Goal: Task Accomplishment & Management: Use online tool/utility

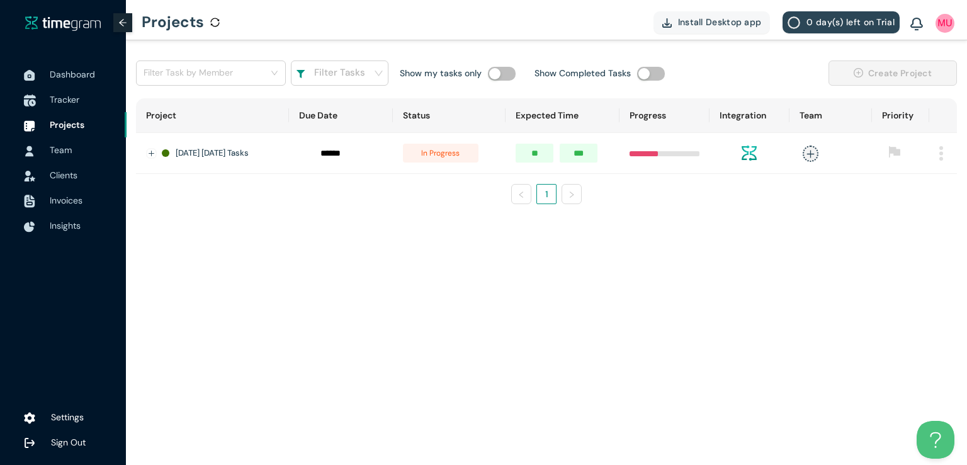
click at [68, 101] on span "Tracker" at bounding box center [65, 99] width 30 height 11
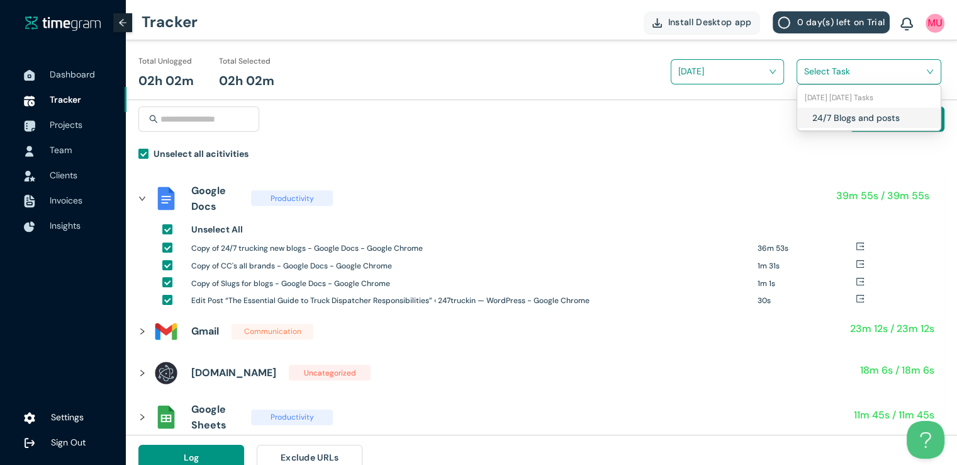
click at [820, 71] on input "search" at bounding box center [865, 71] width 121 height 19
click at [810, 118] on div "24/7 Blogs and posts" at bounding box center [870, 118] width 144 height 20
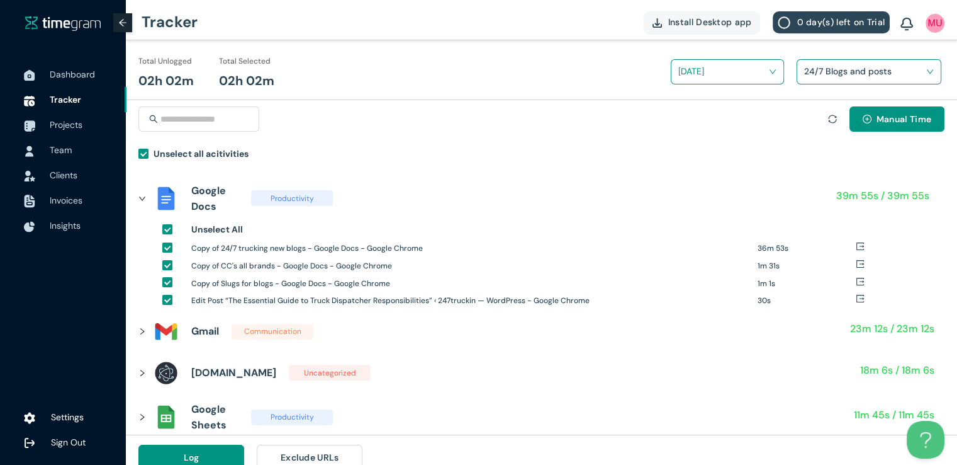
scroll to position [14, 0]
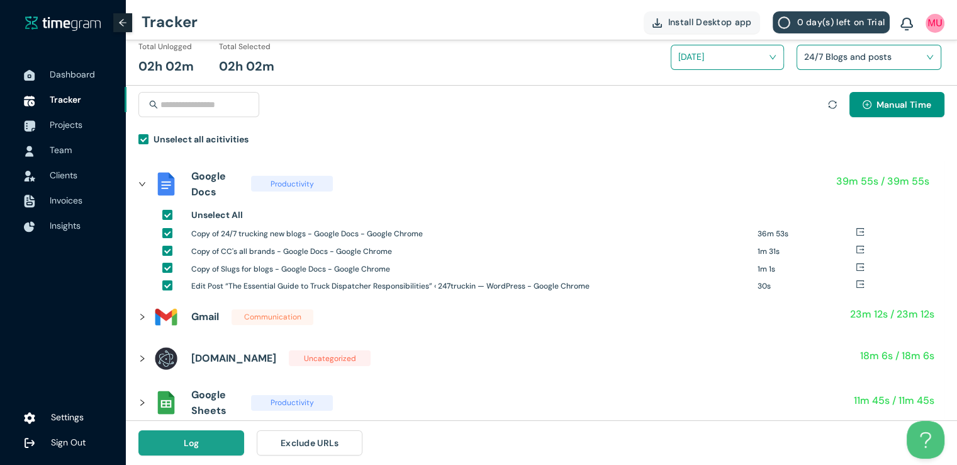
click at [224, 441] on button "Log" at bounding box center [191, 442] width 106 height 25
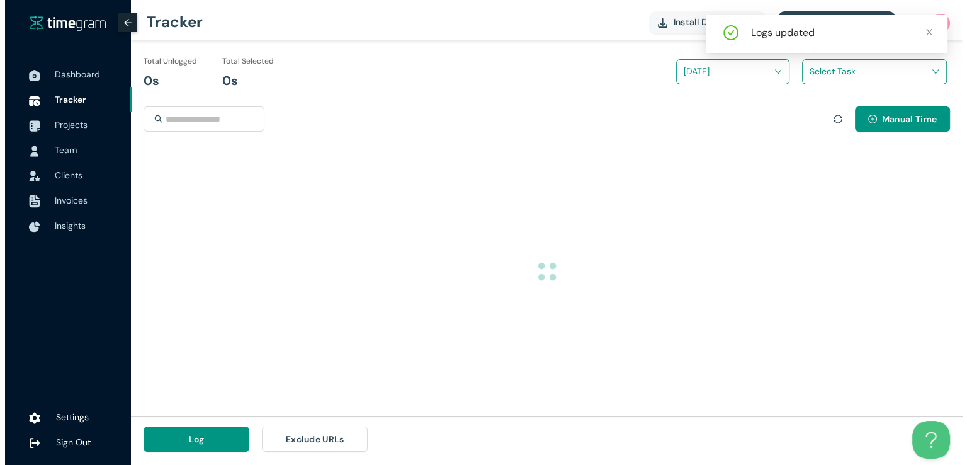
scroll to position [0, 0]
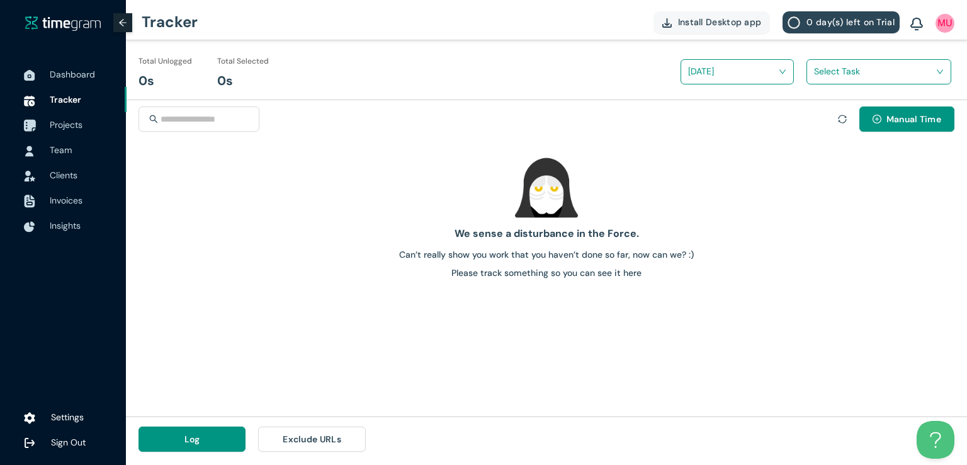
click at [72, 125] on span "Projects" at bounding box center [66, 124] width 33 height 11
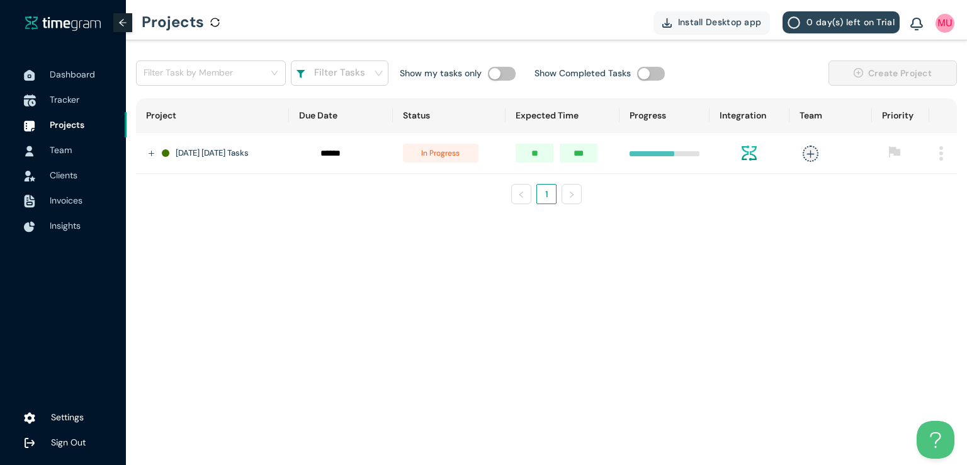
click at [71, 106] on span "Tracker" at bounding box center [83, 99] width 67 height 25
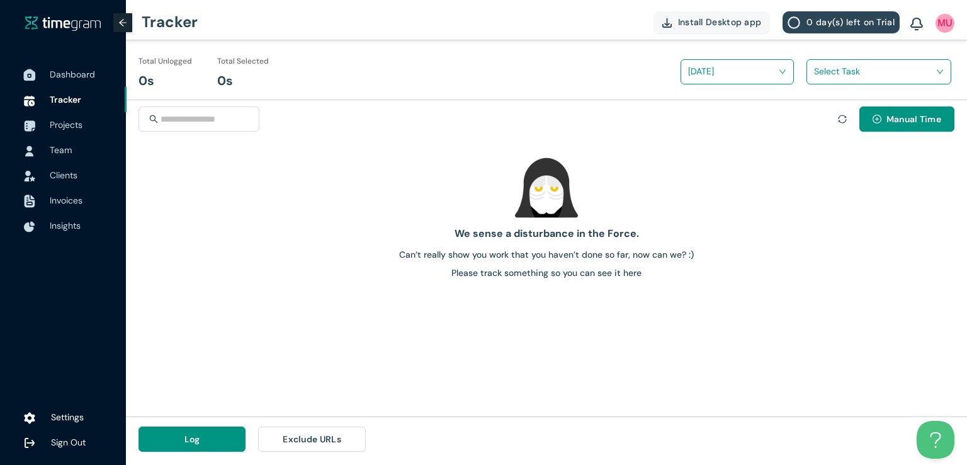
click at [31, 74] on img at bounding box center [29, 75] width 13 height 13
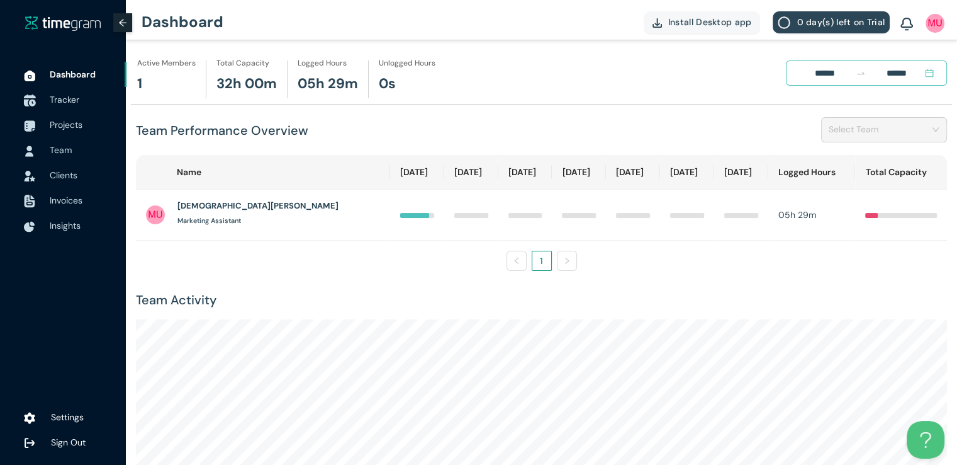
click at [59, 101] on span "Tracker" at bounding box center [65, 99] width 30 height 11
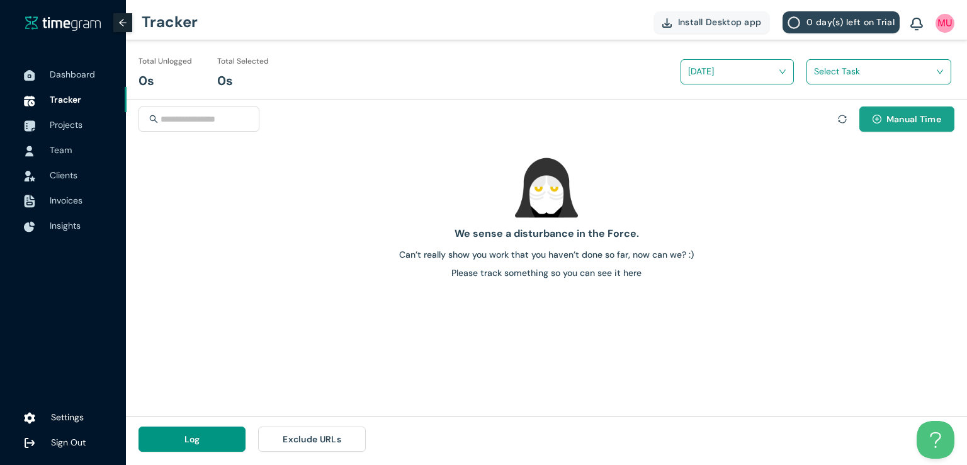
click at [912, 116] on span "Manual Time" at bounding box center [913, 119] width 55 height 14
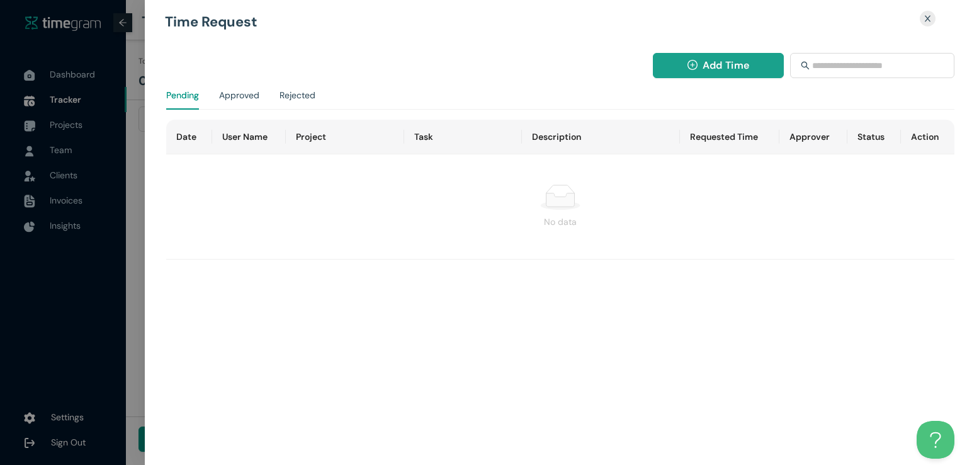
click at [725, 67] on span "Add Time" at bounding box center [726, 65] width 47 height 16
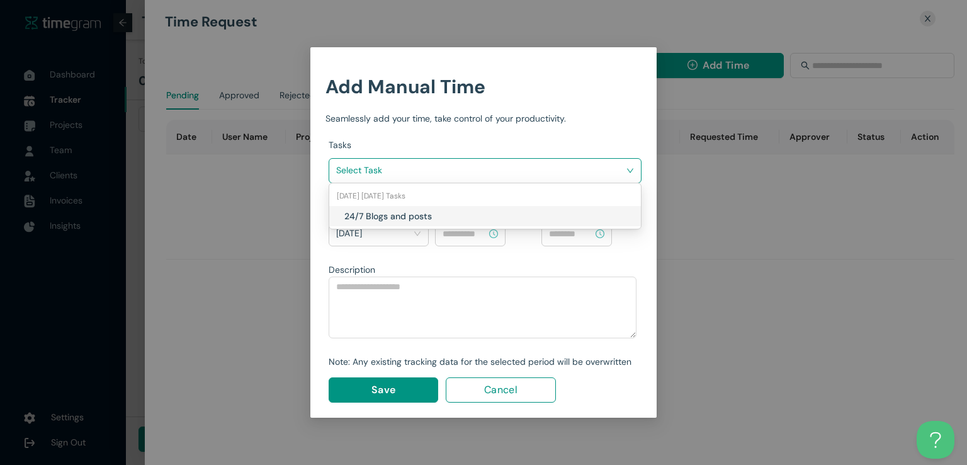
click at [563, 172] on input "search" at bounding box center [480, 170] width 289 height 19
click at [451, 213] on h1 "24/7 Blogs and posts" at bounding box center [418, 216] width 148 height 14
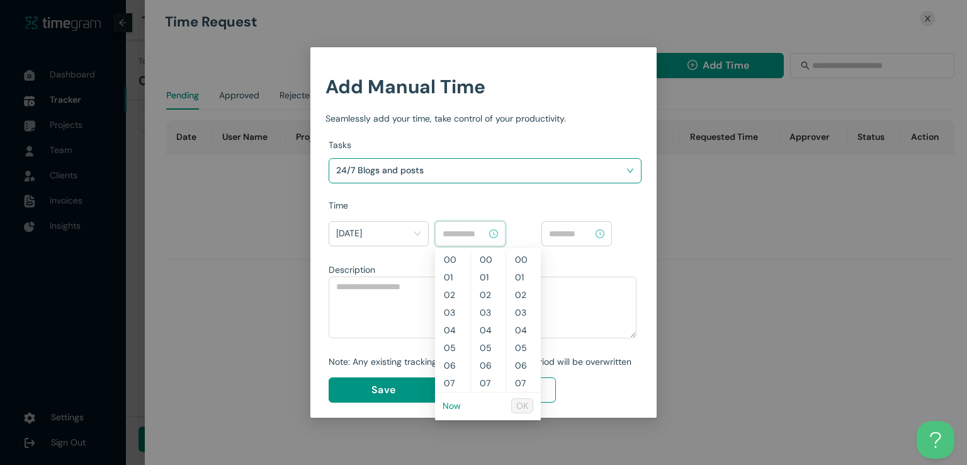
click at [468, 227] on input at bounding box center [465, 234] width 44 height 14
click at [452, 409] on link "Now" at bounding box center [452, 405] width 18 height 11
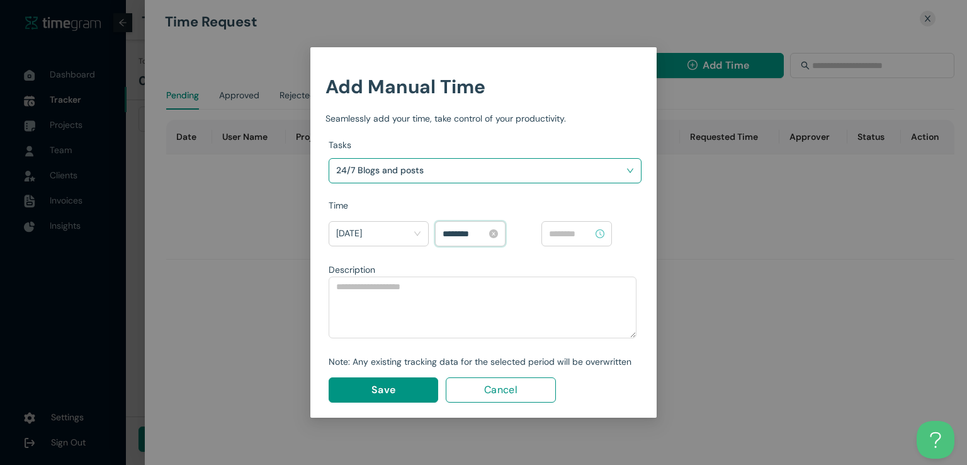
scroll to position [1022, 0]
click at [451, 234] on input "********" at bounding box center [465, 234] width 44 height 14
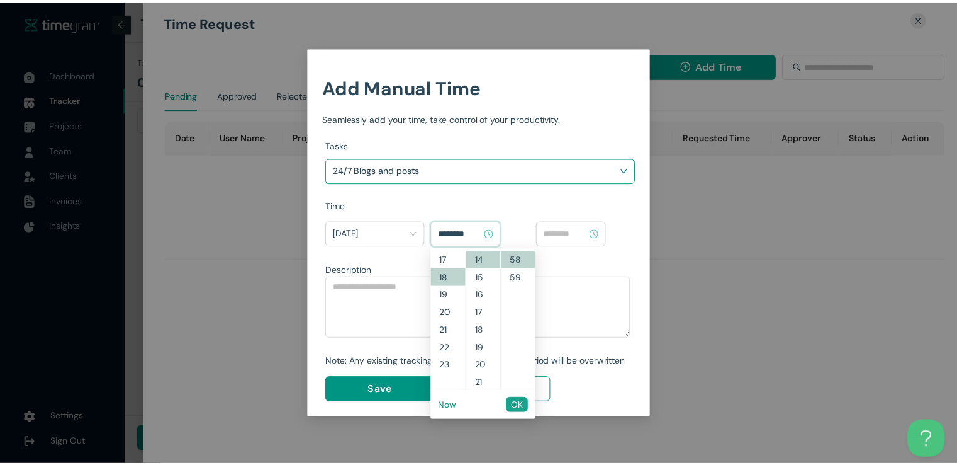
scroll to position [317, 0]
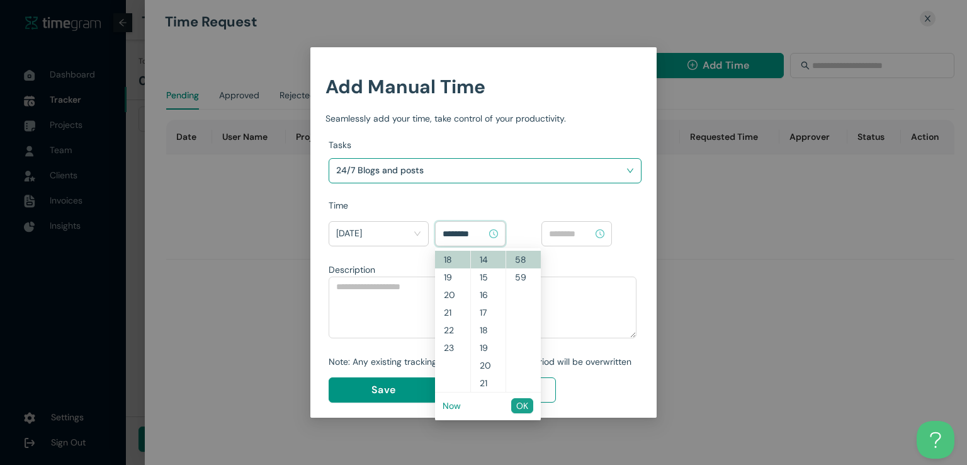
click at [518, 407] on span "OK" at bounding box center [522, 405] width 12 height 14
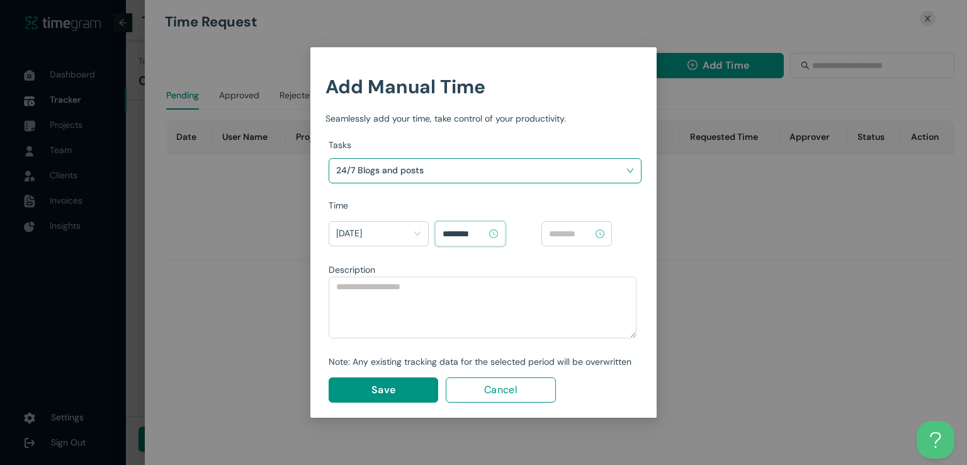
type input "********"
click at [579, 235] on input at bounding box center [571, 234] width 44 height 14
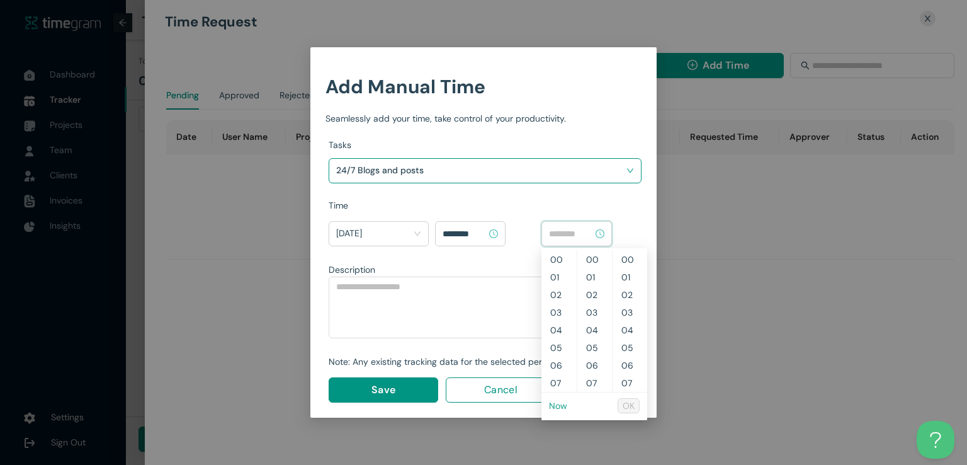
click at [554, 407] on link "Now" at bounding box center [558, 405] width 18 height 11
type input "********"
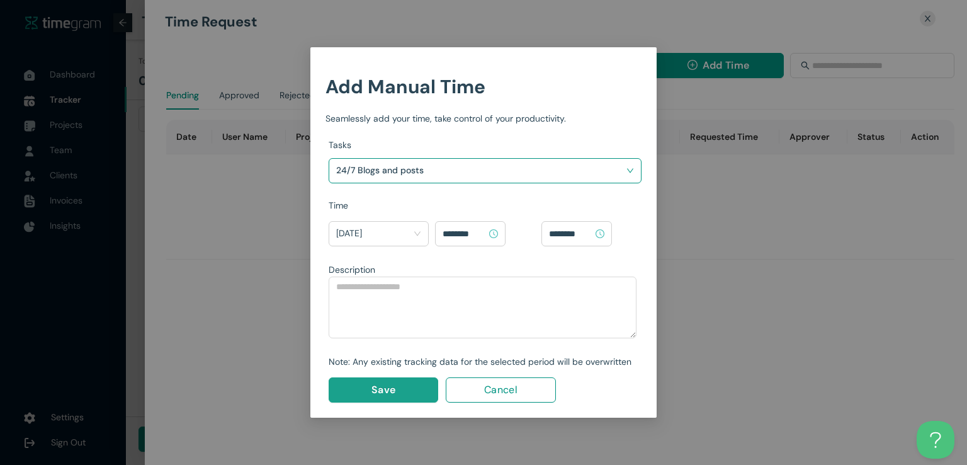
click at [407, 386] on button "Save" at bounding box center [384, 389] width 110 height 25
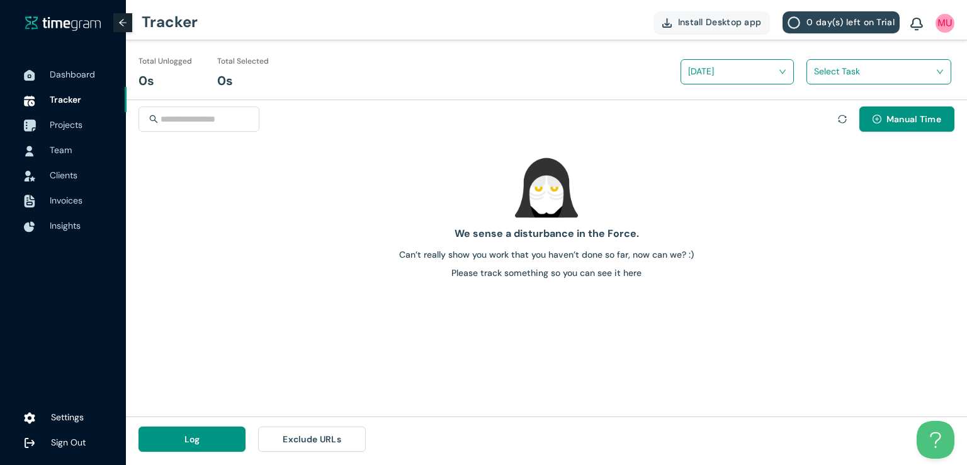
click at [70, 127] on span "Projects" at bounding box center [66, 124] width 33 height 11
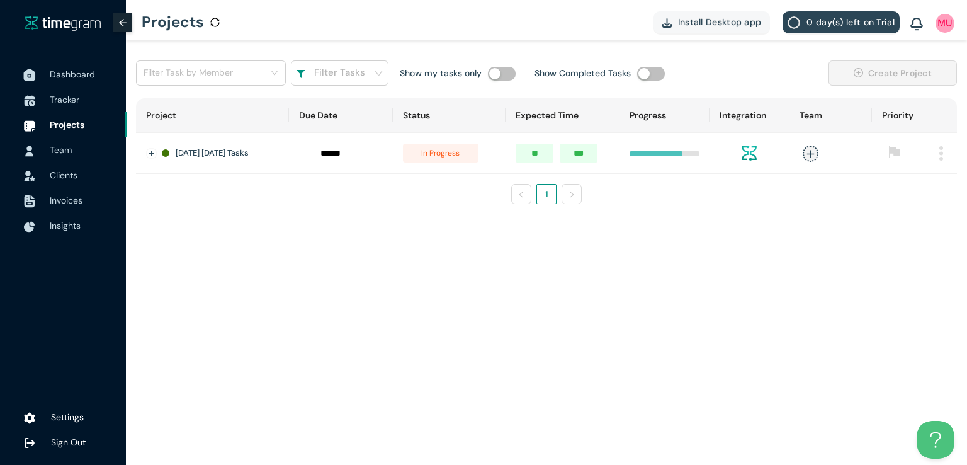
click at [78, 78] on span "Dashboard" at bounding box center [72, 74] width 45 height 11
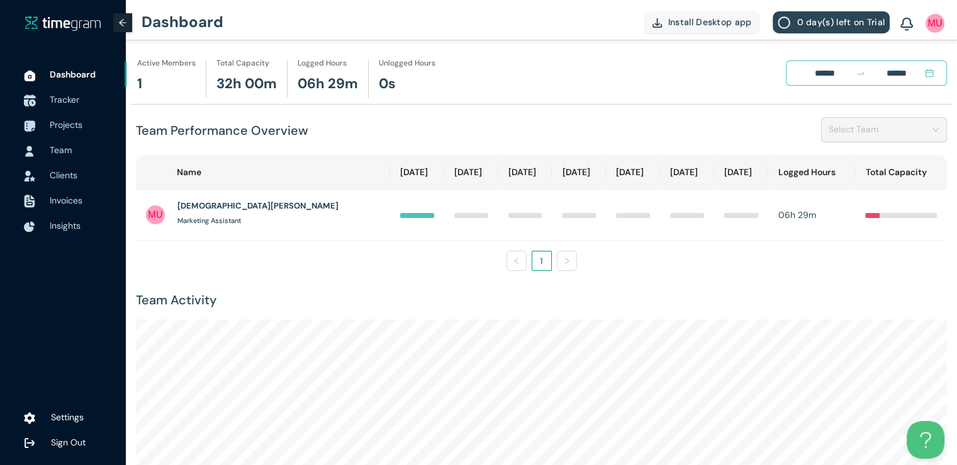
click at [68, 96] on span "Tracker" at bounding box center [65, 99] width 30 height 11
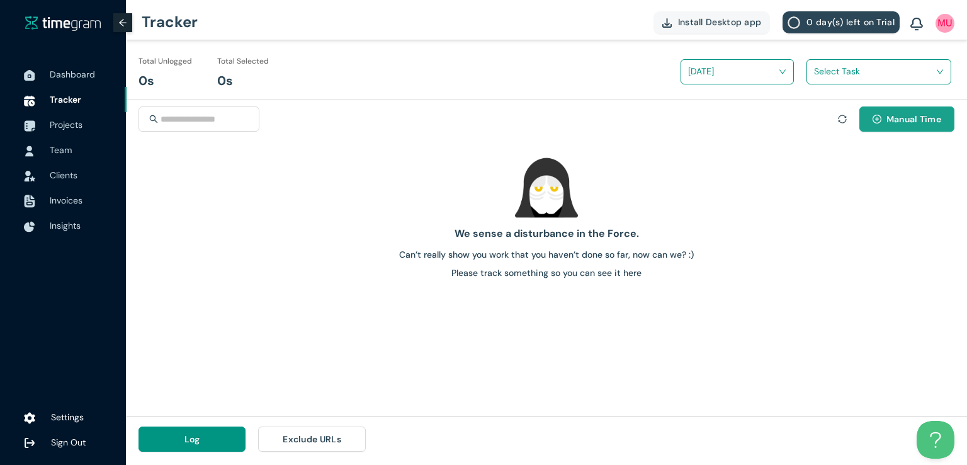
click at [904, 109] on button "Manual Time" at bounding box center [906, 118] width 95 height 25
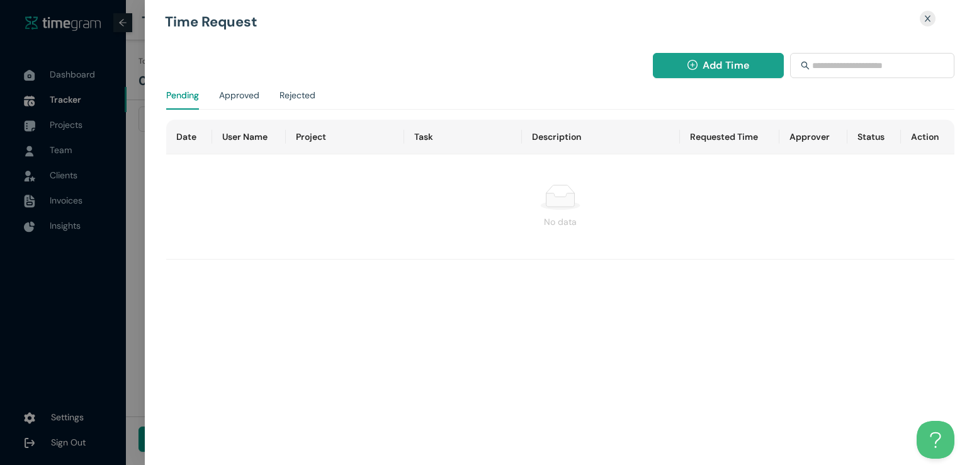
click at [713, 70] on span "Add Time" at bounding box center [726, 65] width 47 height 16
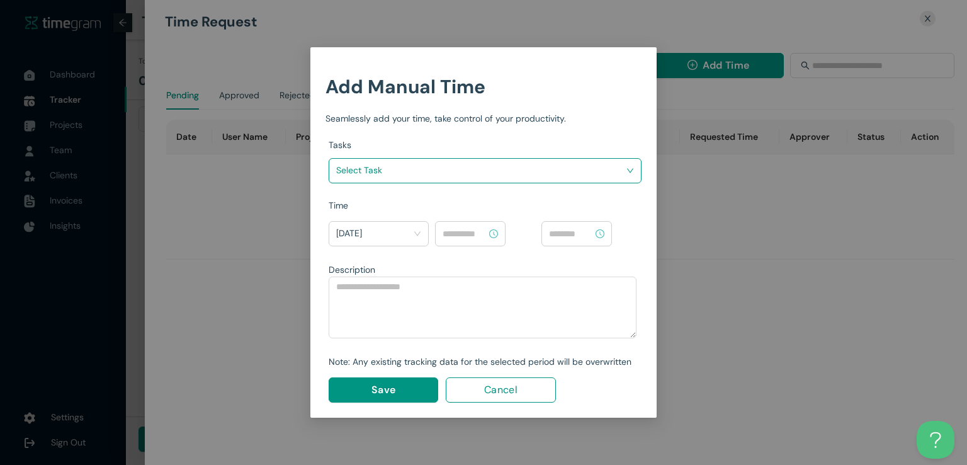
click at [580, 166] on input "search" at bounding box center [480, 170] width 289 height 19
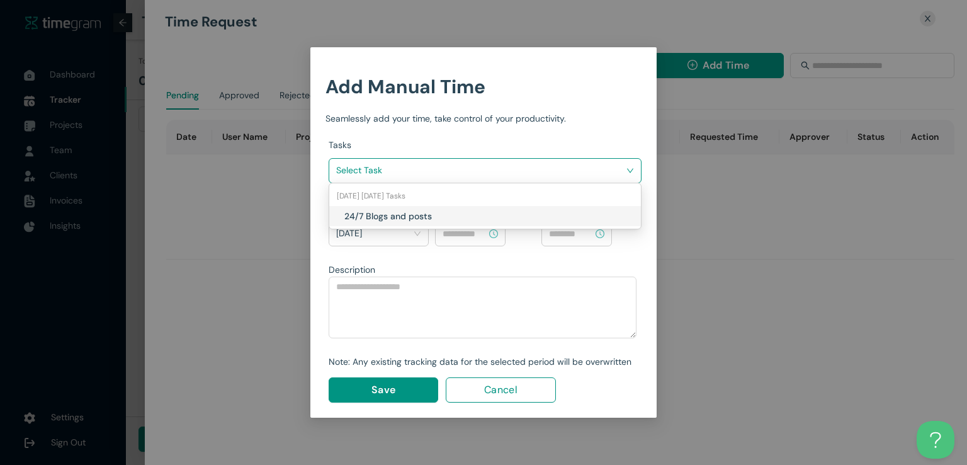
click at [476, 214] on h1 "24/7 Blogs and posts" at bounding box center [418, 216] width 148 height 14
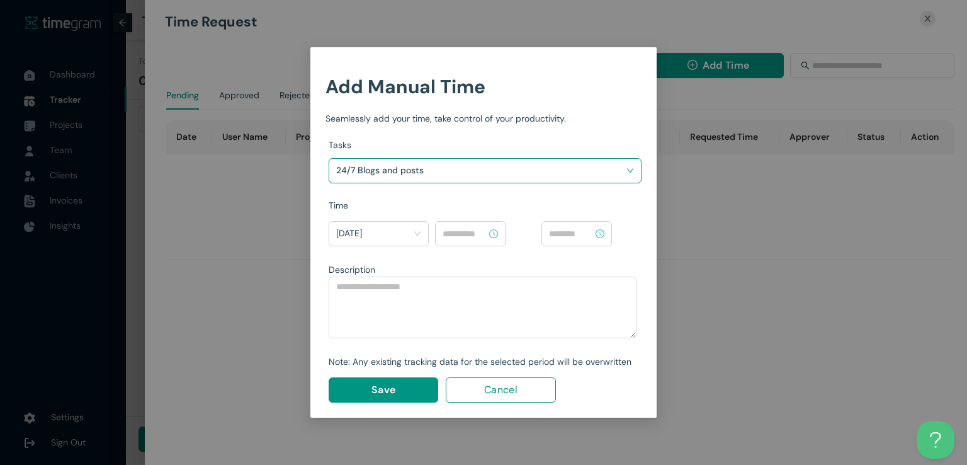
click at [466, 240] on div at bounding box center [470, 233] width 71 height 25
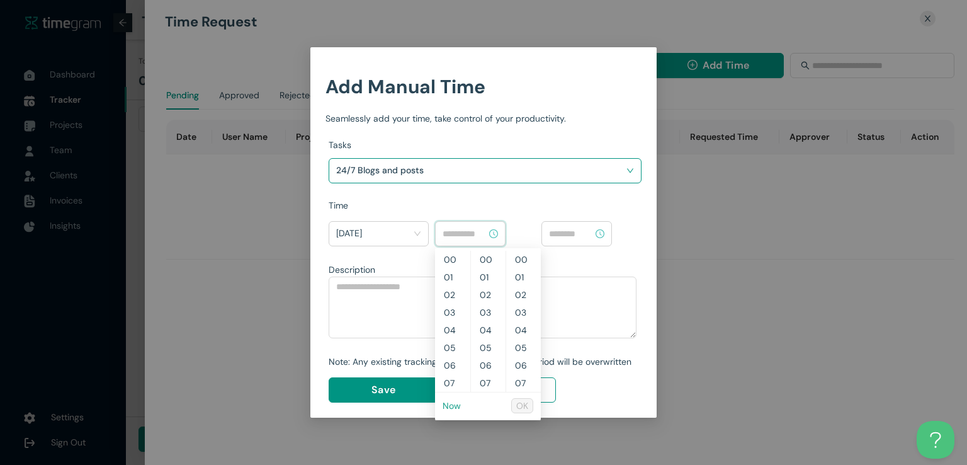
click at [451, 404] on link "Now" at bounding box center [452, 405] width 18 height 11
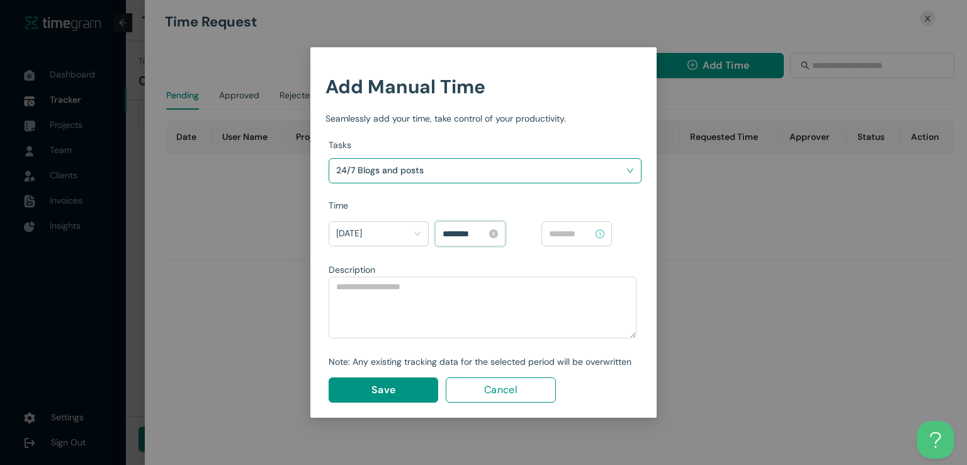
scroll to position [71, 0]
click at [449, 232] on input "********" at bounding box center [465, 234] width 44 height 14
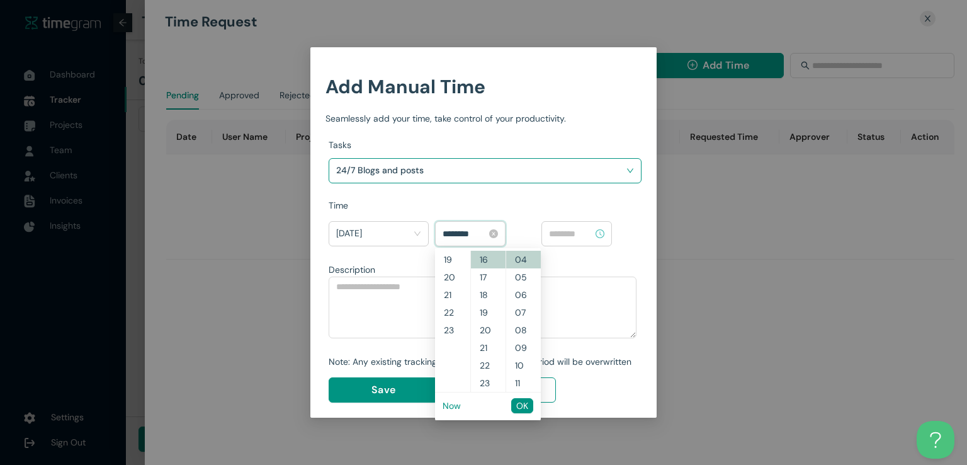
scroll to position [317, 0]
click at [460, 232] on input "********" at bounding box center [465, 234] width 44 height 14
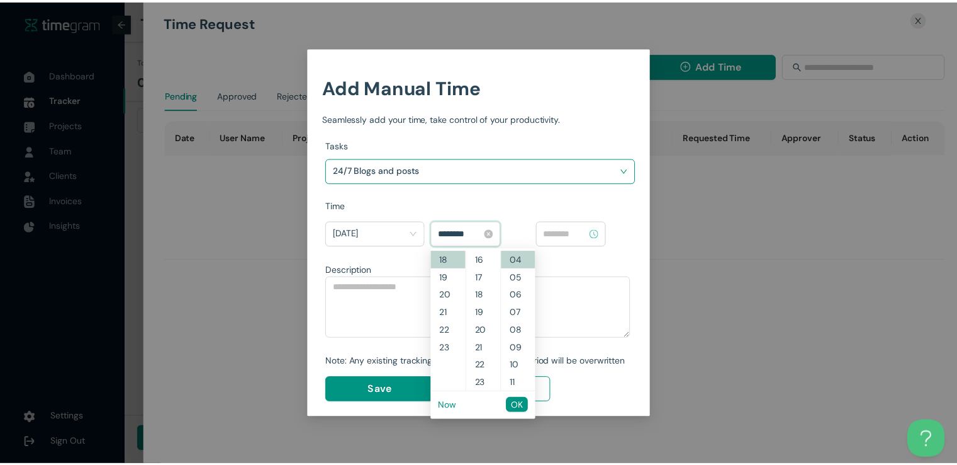
scroll to position [705, 0]
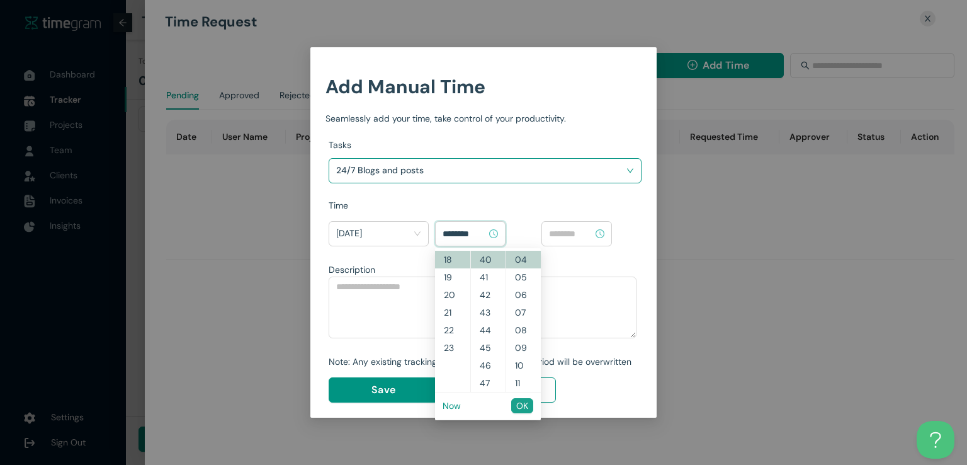
click at [524, 404] on span "OK" at bounding box center [522, 405] width 12 height 14
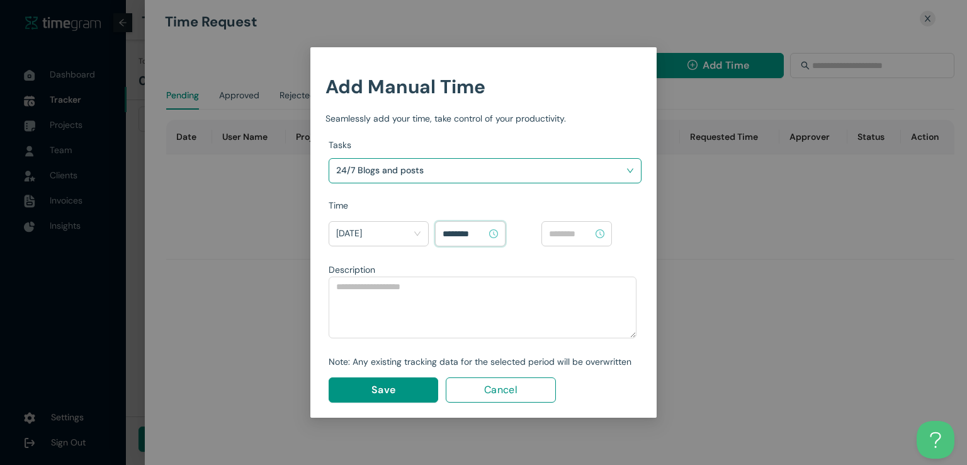
type input "********"
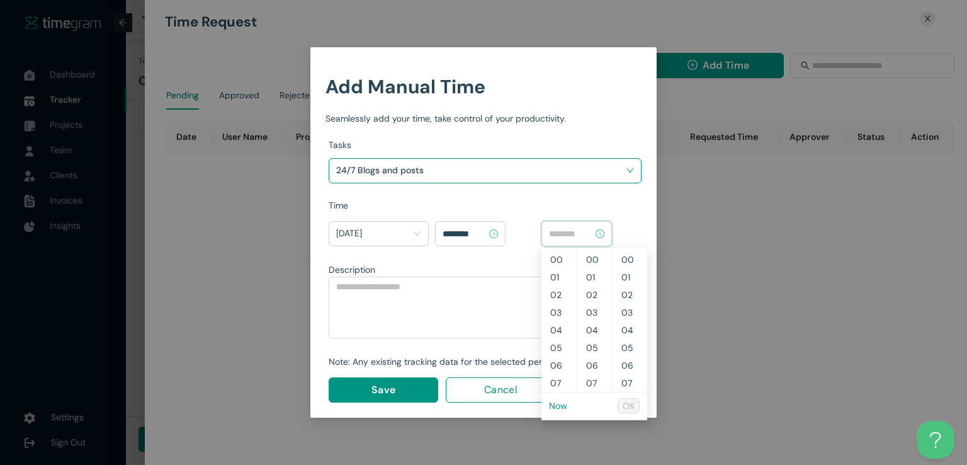
click at [582, 235] on input at bounding box center [571, 234] width 44 height 14
click at [559, 405] on link "Now" at bounding box center [558, 405] width 18 height 11
type input "********"
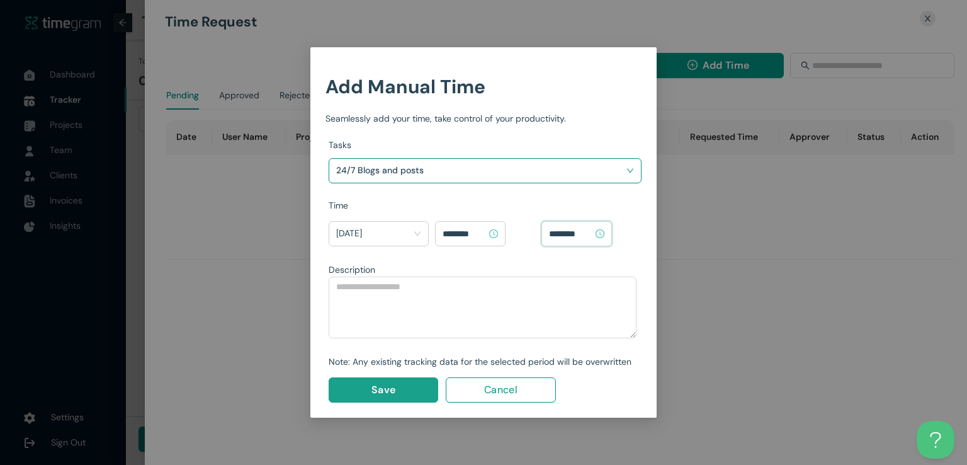
click at [385, 388] on span "Save" at bounding box center [383, 389] width 24 height 16
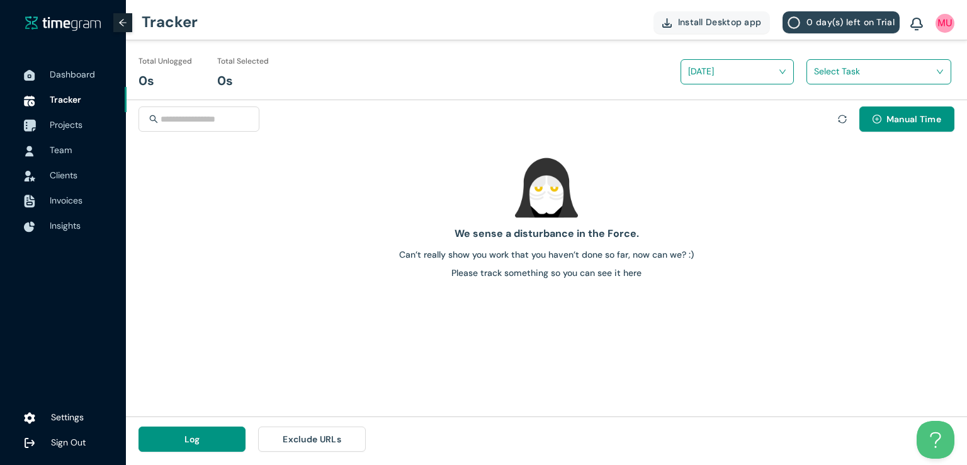
click at [53, 124] on span "Projects" at bounding box center [66, 124] width 33 height 11
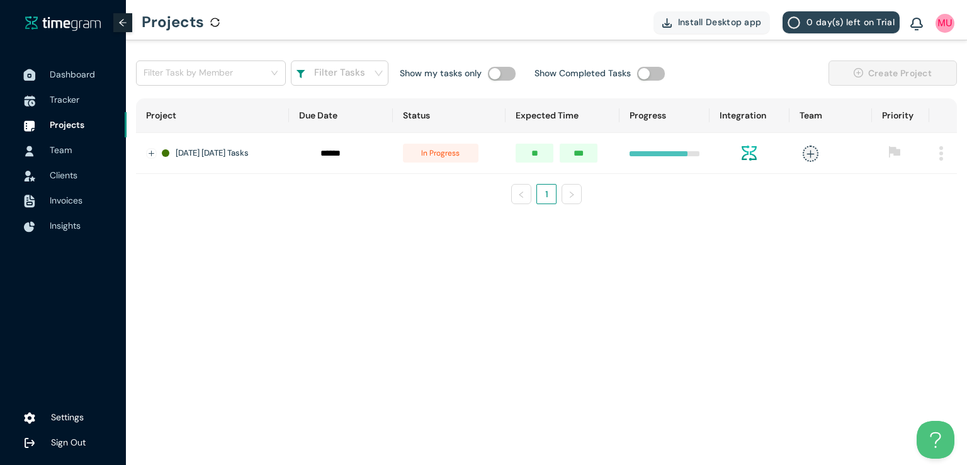
click at [78, 73] on span "Dashboard" at bounding box center [72, 74] width 45 height 11
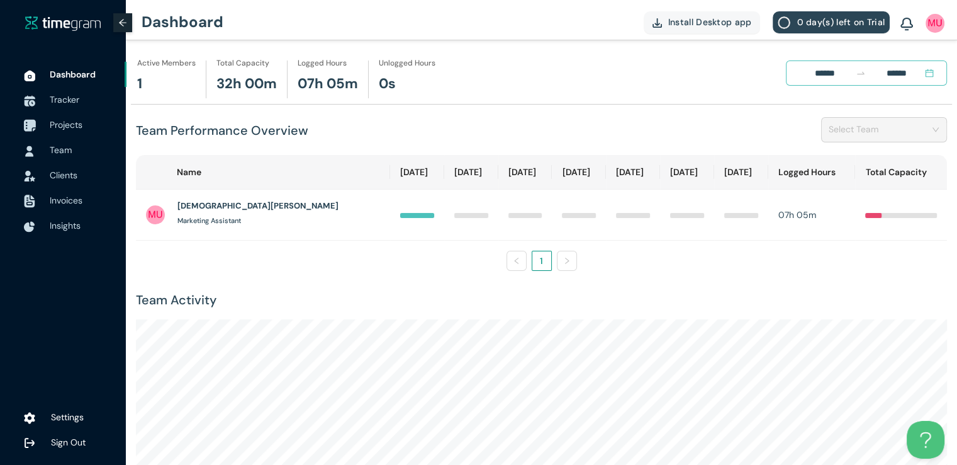
click at [67, 122] on span "Projects" at bounding box center [66, 124] width 33 height 11
